Goal: Task Accomplishment & Management: Manage account settings

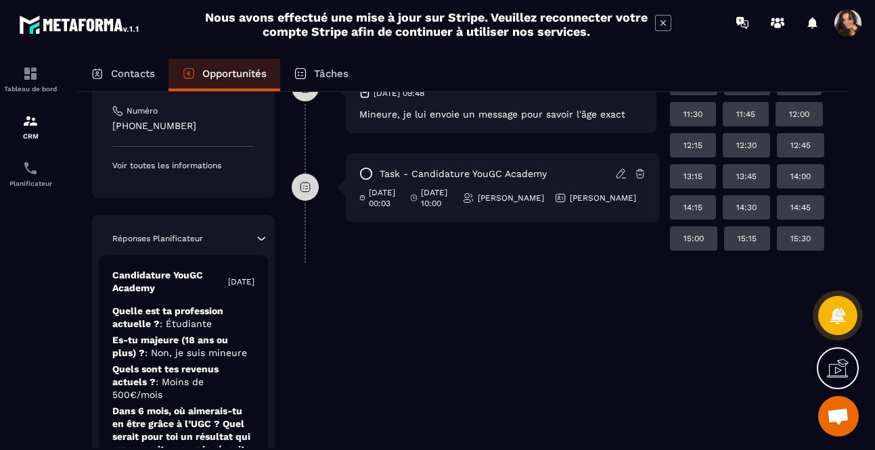
scroll to position [15, 0]
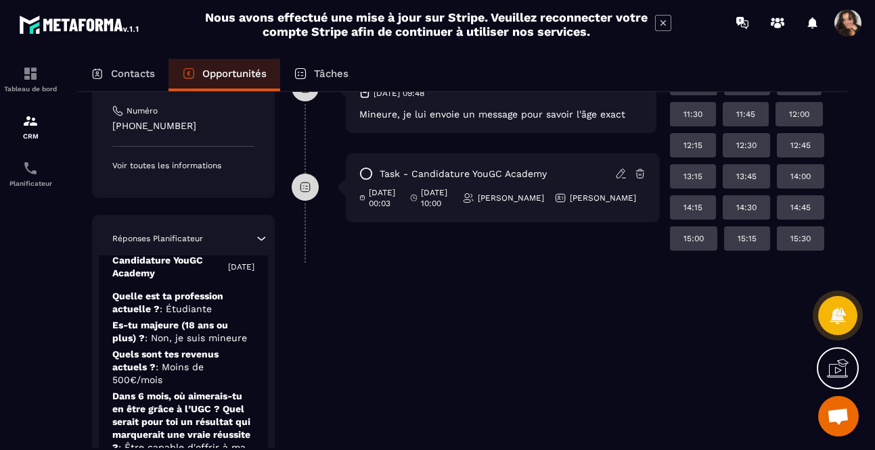
click at [225, 348] on p "Es-tu majeure (18 ans ou plus) ? : Non, je suis mineure" at bounding box center [183, 367] width 142 height 39
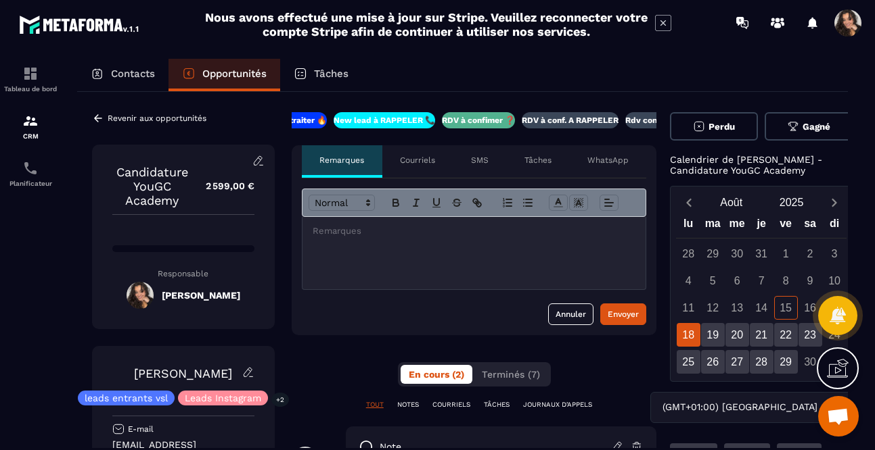
click at [95, 115] on icon at bounding box center [98, 118] width 12 height 12
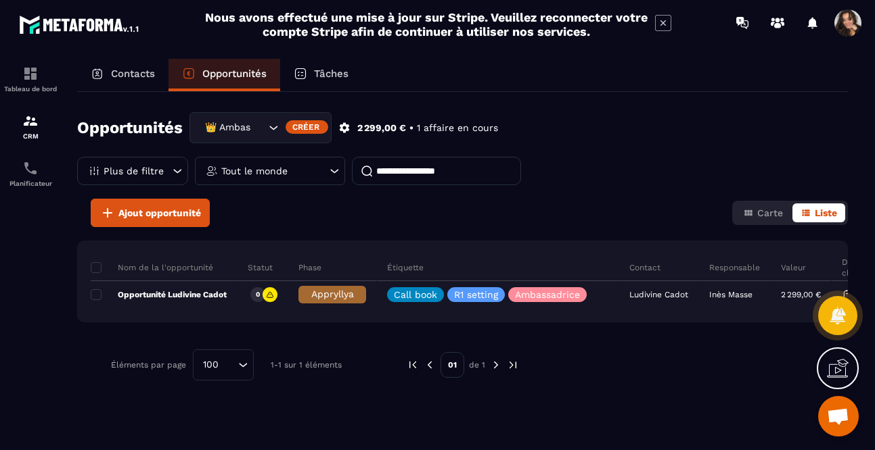
click at [268, 129] on icon "Search for option" at bounding box center [273, 128] width 14 height 14
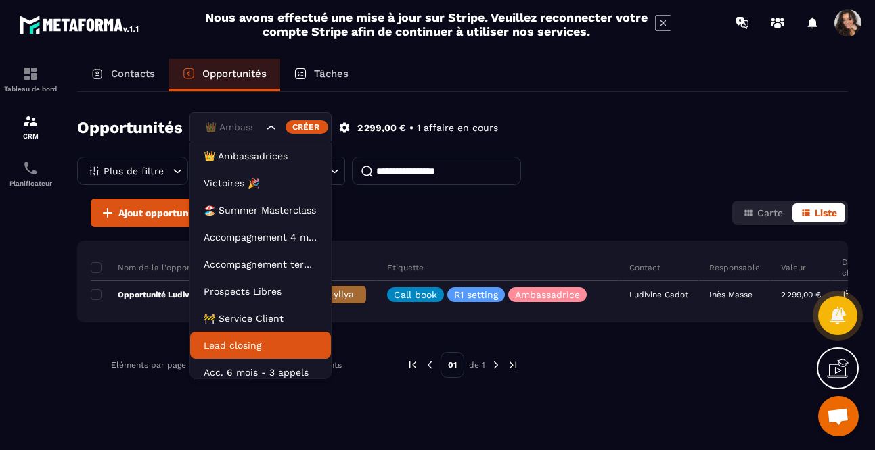
click at [264, 344] on p "Lead closing" at bounding box center [261, 346] width 114 height 14
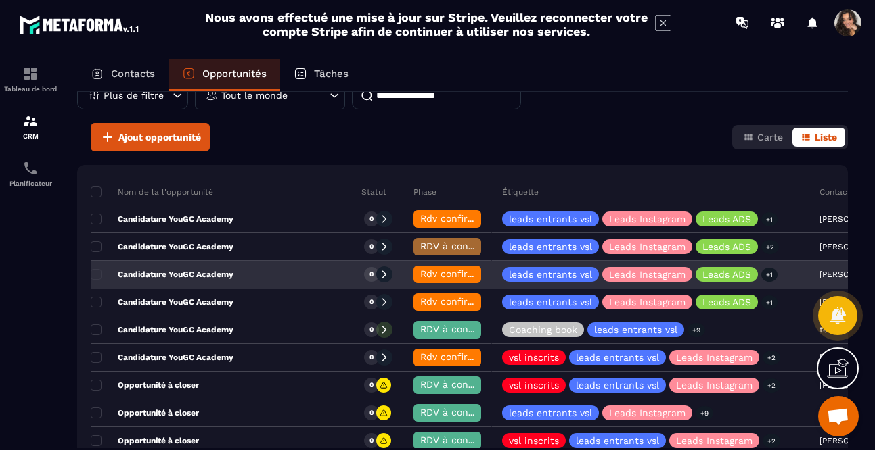
scroll to position [0, 18]
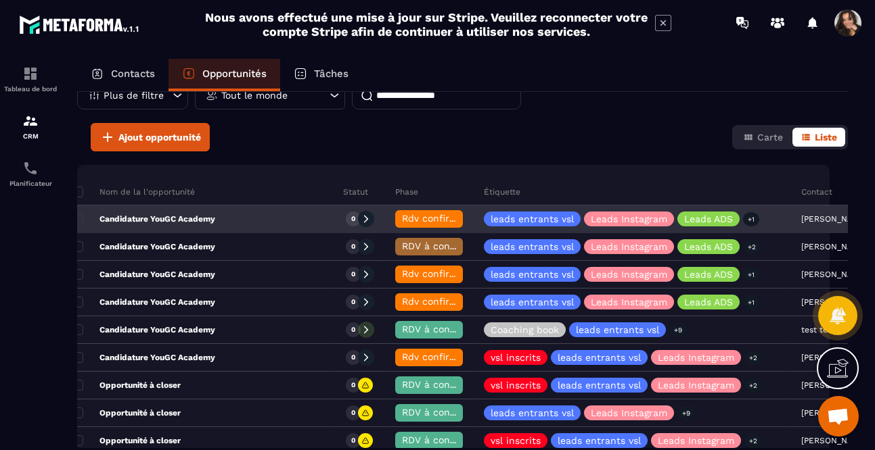
click at [216, 225] on div "Candidature YouGC Academy" at bounding box center [202, 219] width 260 height 27
